Goal: Information Seeking & Learning: Learn about a topic

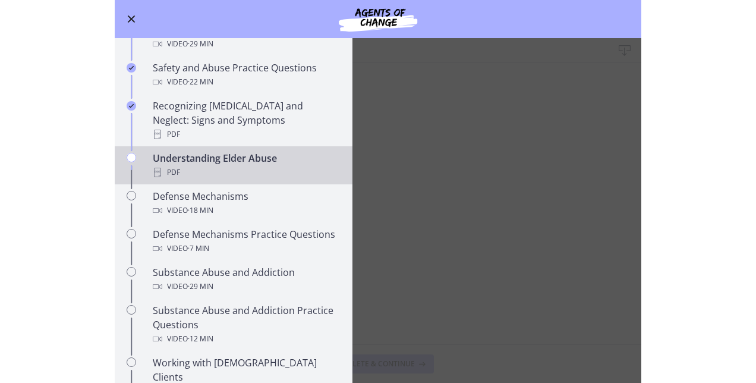
scroll to position [509, 0]
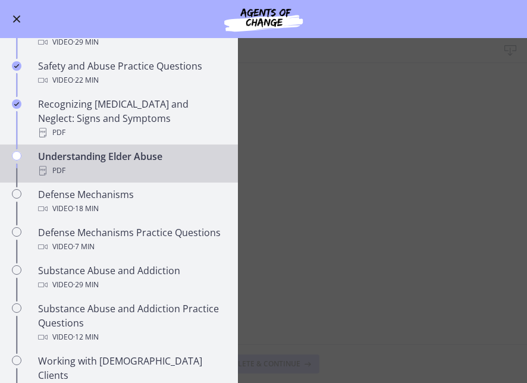
click at [109, 149] on div "Understanding Elder Abuse PDF" at bounding box center [130, 163] width 185 height 29
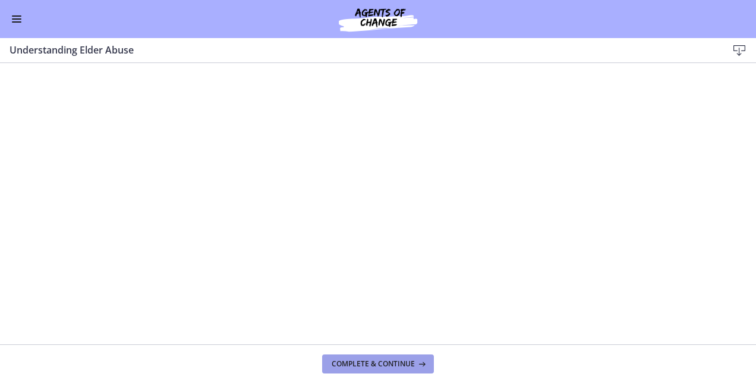
click at [382, 355] on button "Complete & continue" at bounding box center [378, 363] width 112 height 19
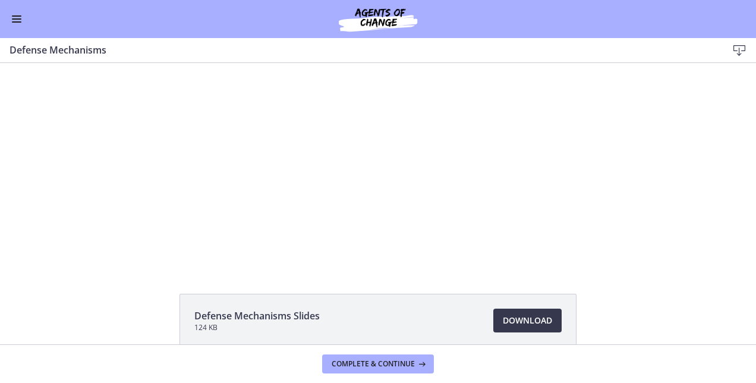
scroll to position [27, 0]
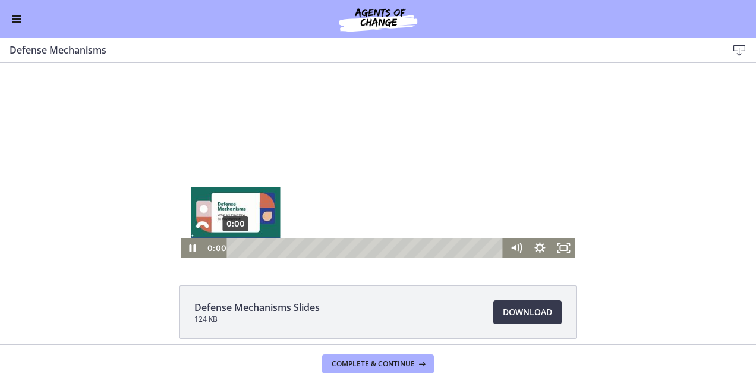
click at [235, 252] on div "0:00" at bounding box center [366, 248] width 263 height 20
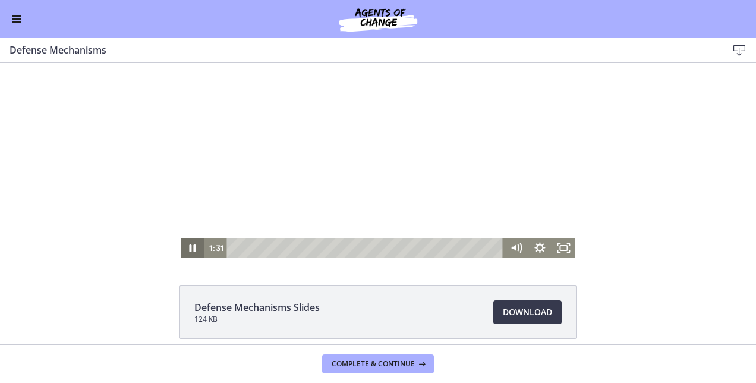
click at [190, 240] on icon "Pause" at bounding box center [193, 248] width 24 height 20
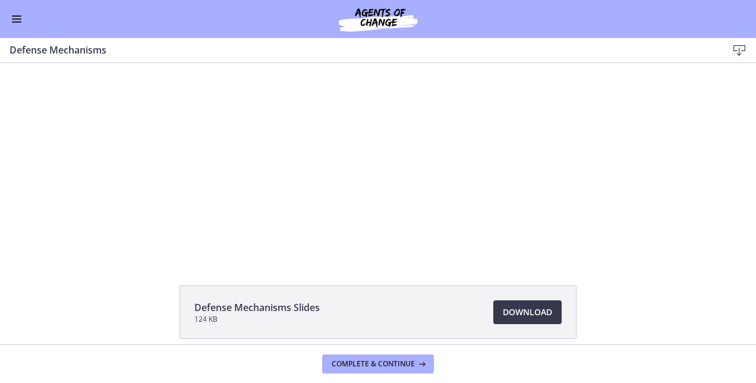
click at [181, 238] on button "Play Video" at bounding box center [193, 248] width 24 height 20
click at [181, 238] on button "Pause" at bounding box center [193, 248] width 24 height 20
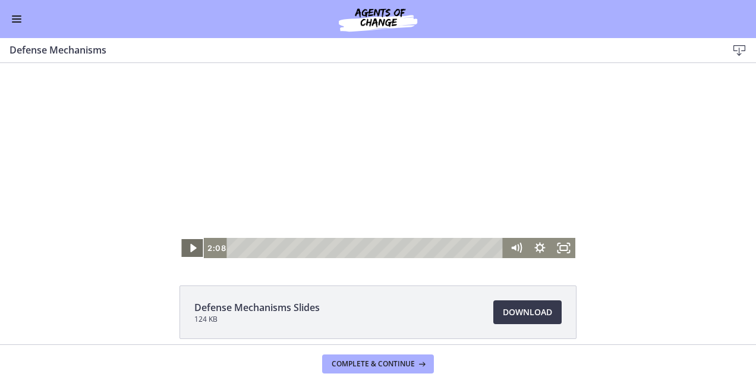
click at [185, 252] on icon "Play Video" at bounding box center [193, 248] width 24 height 20
click at [181, 238] on button "Pause" at bounding box center [193, 248] width 24 height 20
click at [182, 244] on icon "Play Video" at bounding box center [193, 248] width 29 height 24
click at [187, 246] on icon "Pause" at bounding box center [193, 248] width 24 height 20
click at [181, 238] on button "Play Video" at bounding box center [193, 248] width 24 height 20
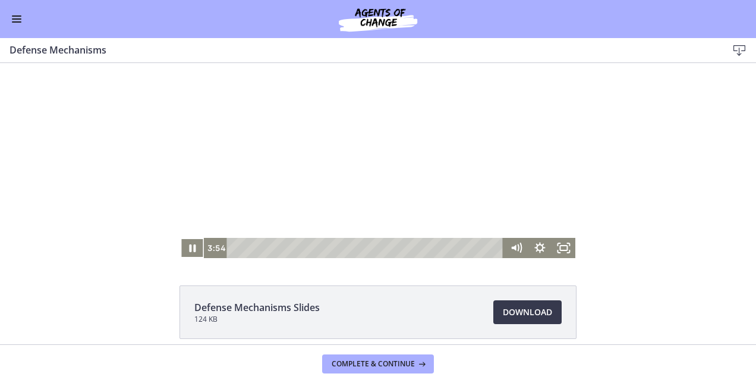
click at [181, 238] on button "Pause" at bounding box center [193, 248] width 24 height 20
click at [131, 326] on div "Defense Mechanisms Slides 124 KB Download Opens in a new window" at bounding box center [378, 340] width 756 height 111
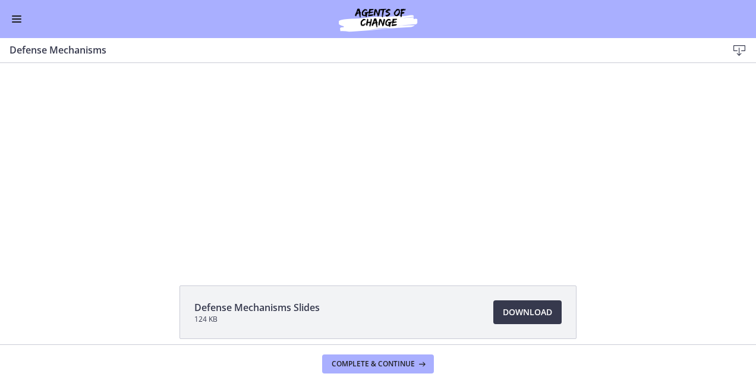
click at [131, 326] on div "Defense Mechanisms Slides 124 KB Download Opens in a new window" at bounding box center [378, 340] width 756 height 111
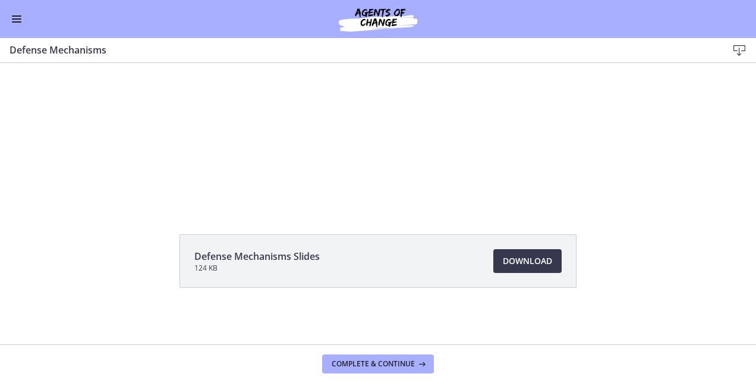
click at [149, 304] on div "Defense Mechanisms Slides 124 KB Download Opens in a new window" at bounding box center [378, 289] width 756 height 111
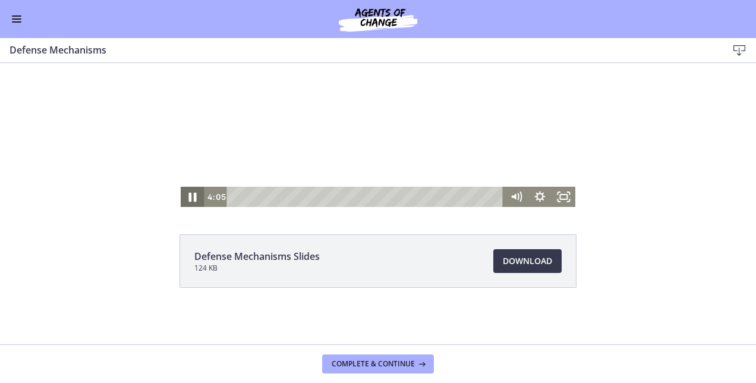
click at [188, 198] on icon "Pause" at bounding box center [192, 197] width 29 height 24
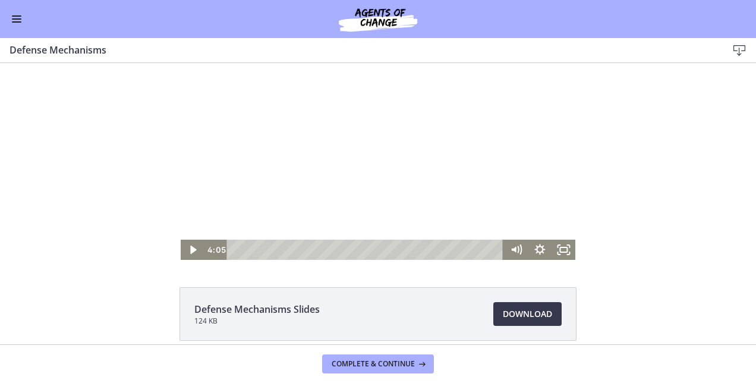
scroll to position [24, 0]
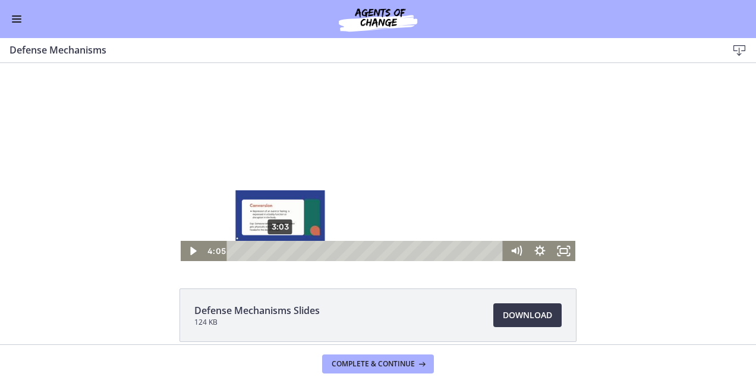
click at [276, 248] on div "3:03" at bounding box center [366, 251] width 263 height 20
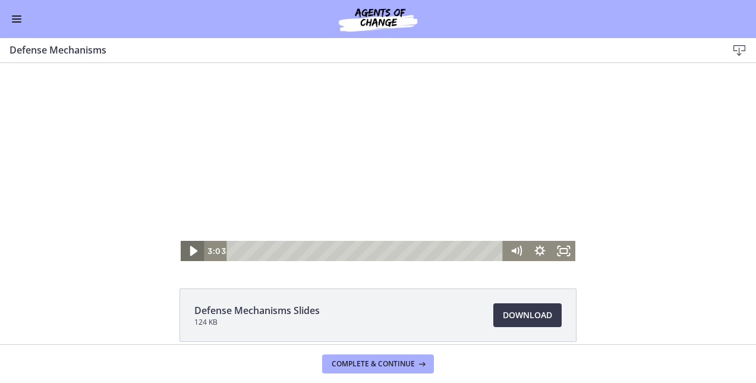
click at [188, 247] on icon "Play Video" at bounding box center [193, 251] width 29 height 24
click at [181, 241] on button "Play Video" at bounding box center [193, 251] width 24 height 20
click at [188, 247] on icon "Play Video" at bounding box center [193, 251] width 24 height 20
click at [188, 248] on icon "Pause" at bounding box center [193, 251] width 24 height 20
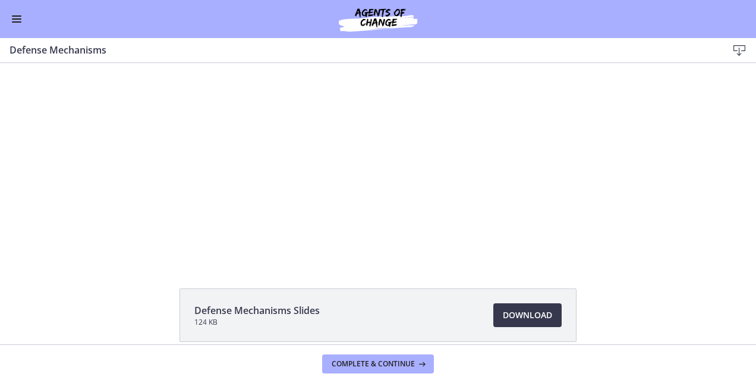
click at [181, 241] on button "Play Video" at bounding box center [193, 251] width 24 height 20
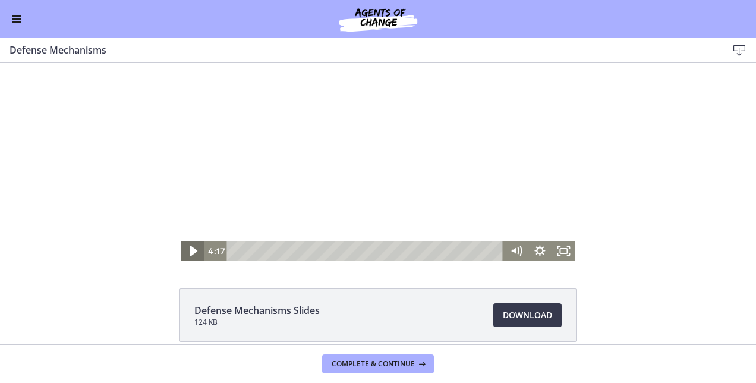
click at [190, 253] on icon "Play Video" at bounding box center [193, 251] width 7 height 10
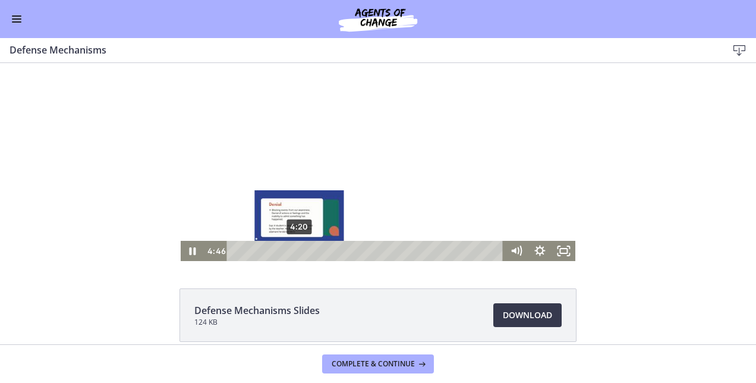
click at [295, 251] on div "4:20" at bounding box center [366, 251] width 263 height 20
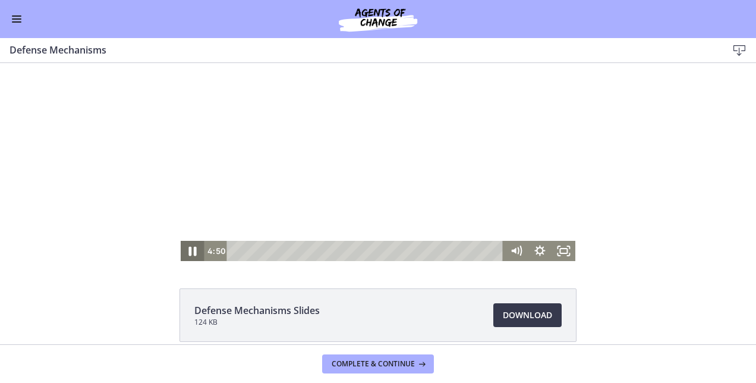
click at [184, 243] on icon "Pause" at bounding box center [192, 251] width 29 height 24
click at [190, 253] on icon "Play Video" at bounding box center [193, 251] width 6 height 8
click at [182, 253] on icon "Play Video" at bounding box center [193, 251] width 24 height 20
click at [191, 251] on icon "Pause" at bounding box center [193, 252] width 8 height 10
